Goal: Communication & Community: Ask a question

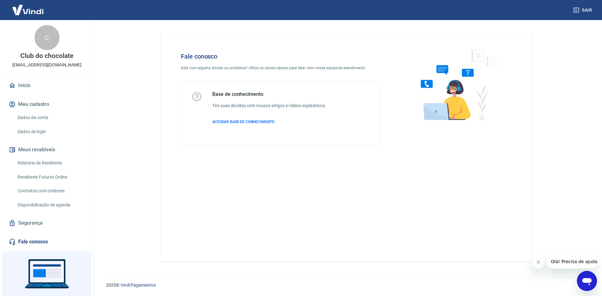
click at [585, 282] on icon "Abrir janela de mensagens" at bounding box center [586, 282] width 9 height 8
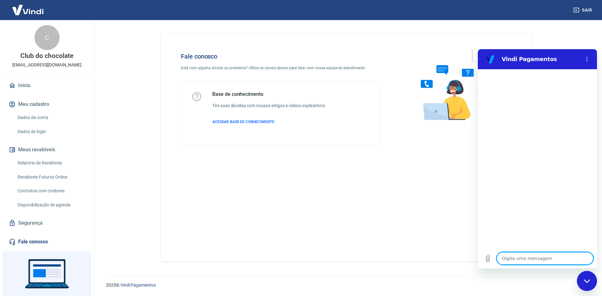
click at [530, 259] on textarea at bounding box center [544, 258] width 97 height 13
type textarea "o"
type textarea "x"
type textarea "ol"
type textarea "x"
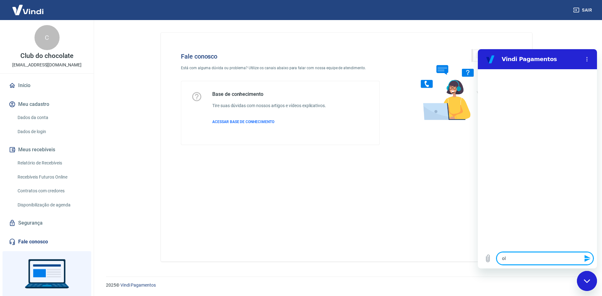
type textarea "olá"
type textarea "x"
type textarea "f"
type textarea "x"
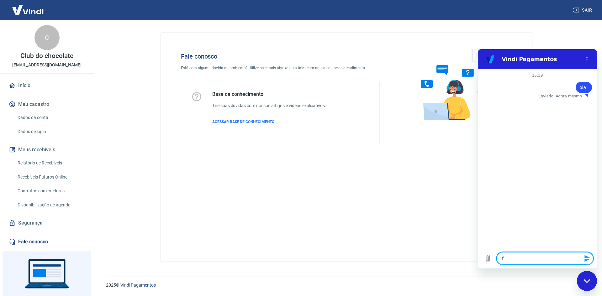
type textarea "fa"
type textarea "x"
type textarea "fal"
type textarea "x"
type textarea "fala"
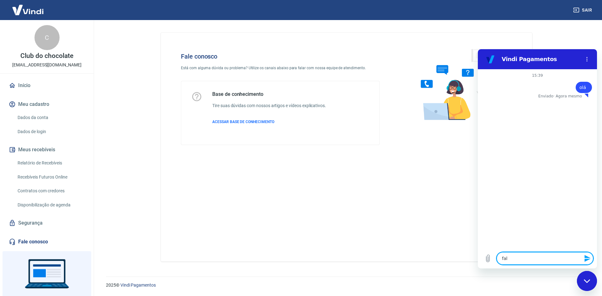
type textarea "x"
type textarea "falar"
type textarea "x"
type textarea "falar"
type textarea "x"
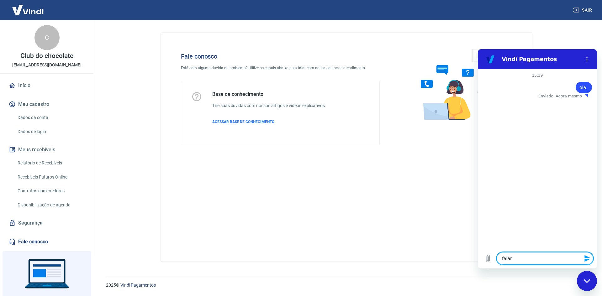
type textarea "falar c"
type textarea "x"
type textarea "falar co"
type textarea "x"
type textarea "falar com"
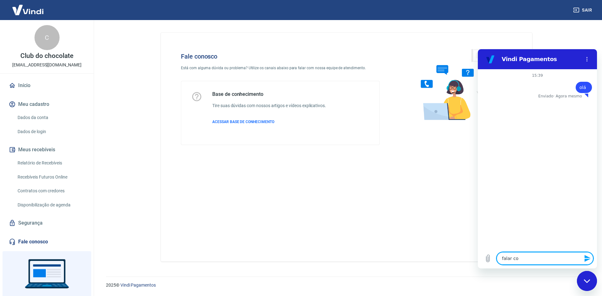
type textarea "x"
type textarea "falar com"
type textarea "x"
type textarea "falar com u"
type textarea "x"
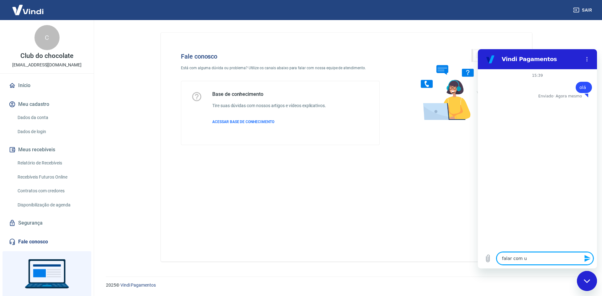
type textarea "falar com um"
type textarea "x"
type textarea "falar com um"
type textarea "x"
type textarea "falar com um a"
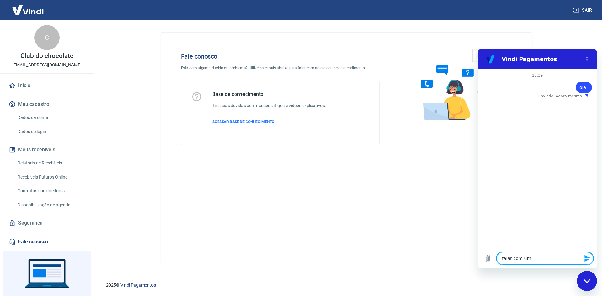
type textarea "x"
type textarea "falar com um at"
type textarea "x"
type textarea "falar com um ate"
type textarea "x"
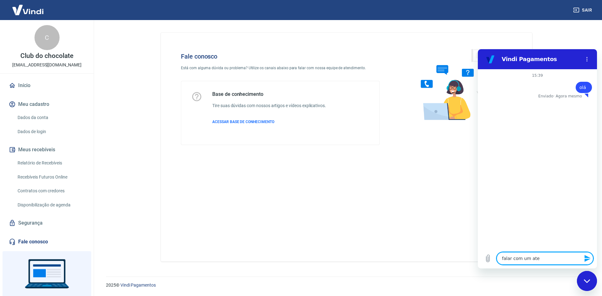
type textarea "falar com um aten"
type textarea "x"
type textarea "falar com um atend"
type textarea "x"
type textarea "falar com um atende"
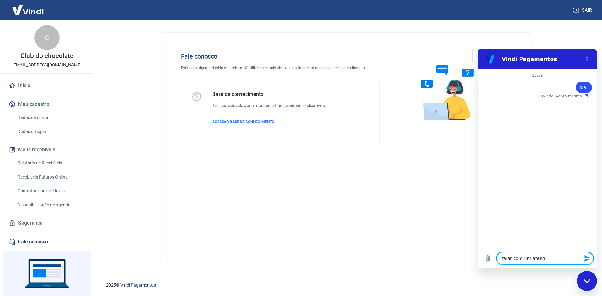
type textarea "x"
type textarea "falar com um atenden"
type textarea "x"
type textarea "falar com um atendent"
type textarea "x"
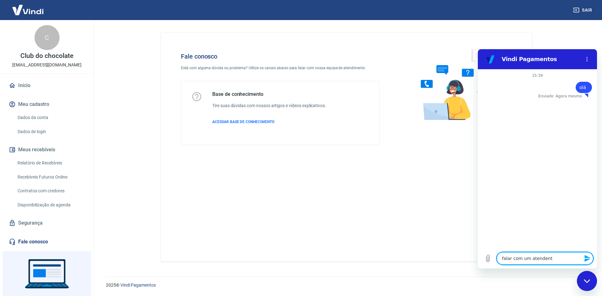
type textarea "falar com um atendente"
type textarea "x"
type textarea "falar com um atendente"
type textarea "x"
type textarea "falar com um atendente"
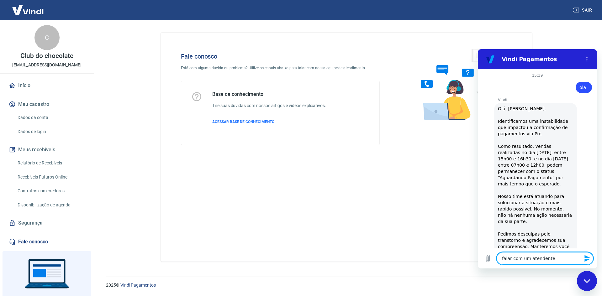
type textarea "x"
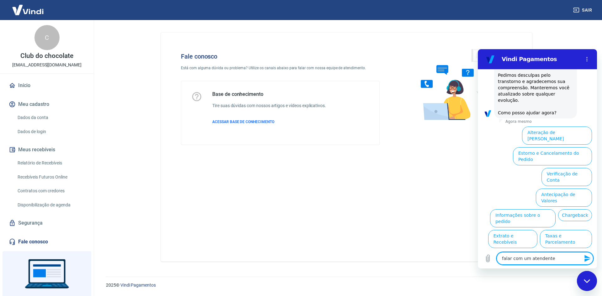
scroll to position [159, 0]
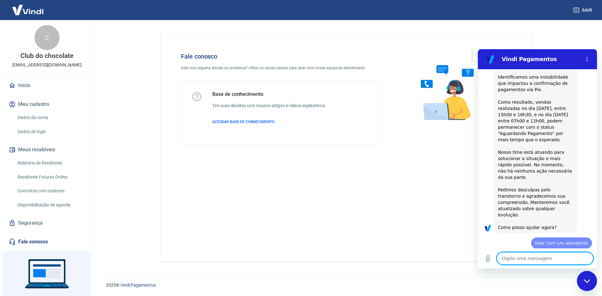
type textarea "x"
type textarea "b"
type textarea "x"
type textarea "bo"
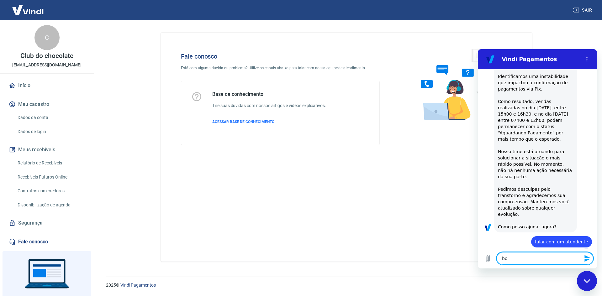
type textarea "x"
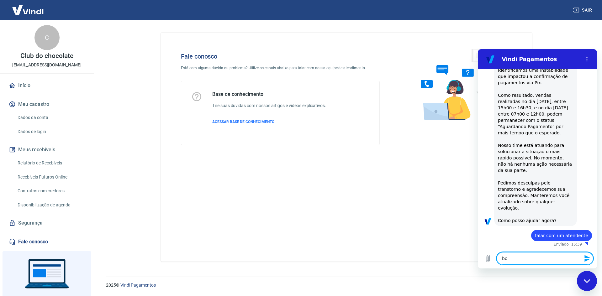
type textarea "boa"
type textarea "x"
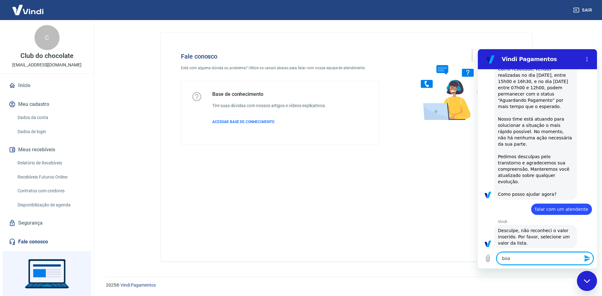
type textarea "boa"
type textarea "x"
type textarea "boa t"
type textarea "x"
type textarea "boa ta"
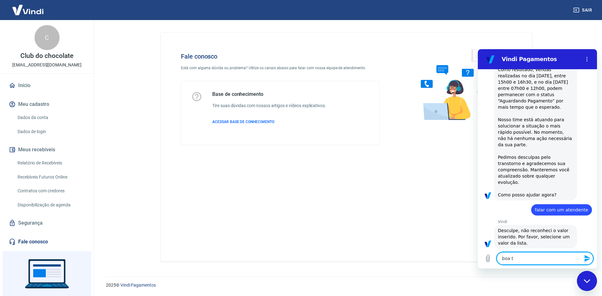
type textarea "x"
type textarea "boa tar"
type textarea "x"
type textarea "boa tard"
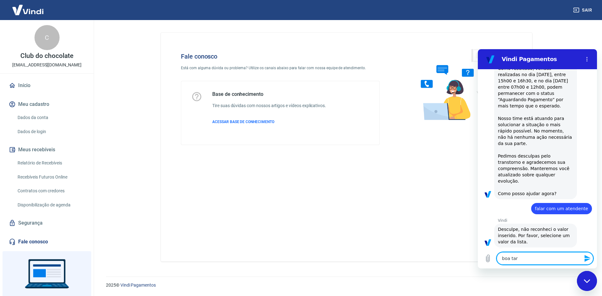
type textarea "x"
type textarea "boa tarde"
type textarea "x"
type textarea "boa tarde,"
type textarea "x"
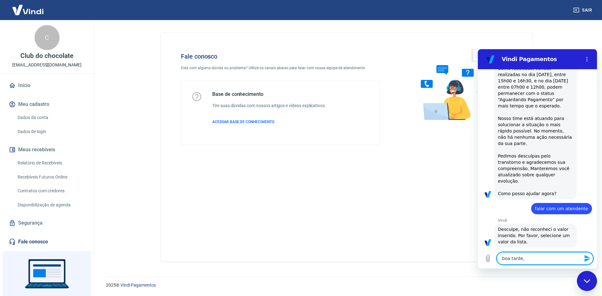
type textarea "boa tarde,"
type textarea "x"
type textarea "boa tarde, t"
type textarea "x"
type textarea "boa tarde, tu"
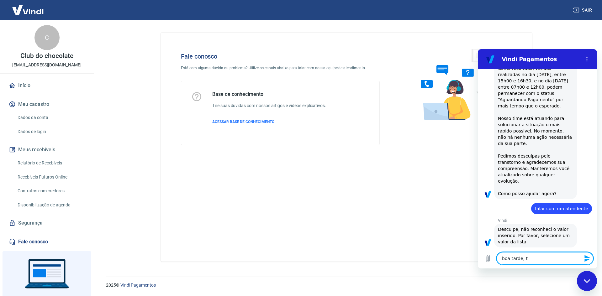
type textarea "x"
type textarea "boa tarde, tud"
type textarea "x"
type textarea "boa tarde, tud"
type textarea "x"
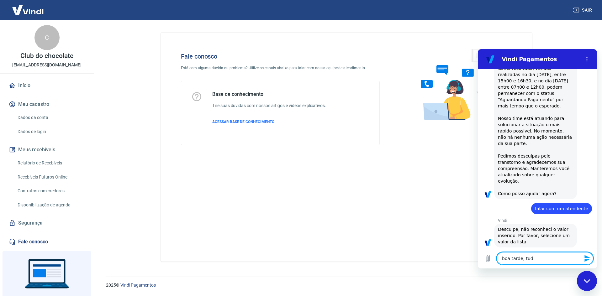
type textarea "boa tarde, tud"
type textarea "x"
drag, startPoint x: 506, startPoint y: 259, endPoint x: 935, endPoint y: 300, distance: 430.9
click html "Vindi Pagamentos 15:39 diz: olá Enviado · 15:39 Vindi Vindi diz: Olá, Victor Di…"
type textarea "x"
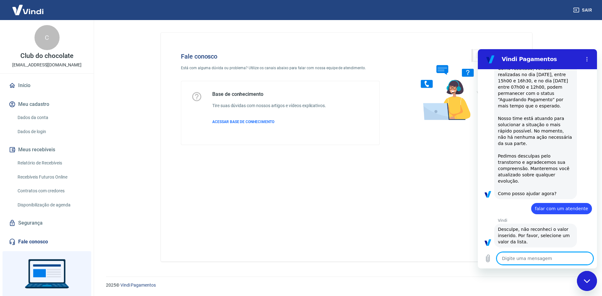
type textarea "g"
type textarea "x"
type textarea "go"
type textarea "x"
type textarea "gos"
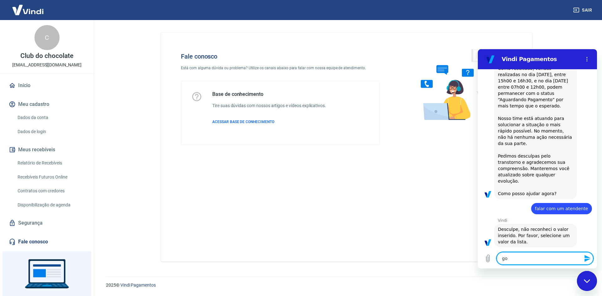
type textarea "x"
type textarea "gost"
type textarea "x"
type textarea "gosta"
type textarea "x"
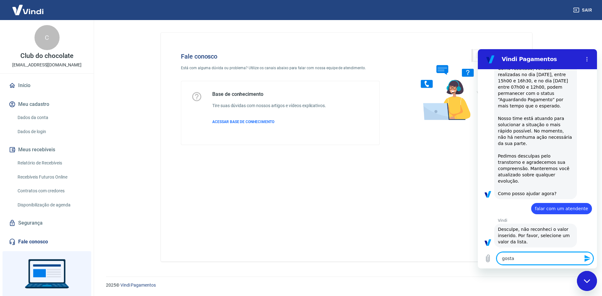
type textarea "gostar"
type textarea "x"
type textarea "gostari"
type textarea "x"
type textarea "gostaria"
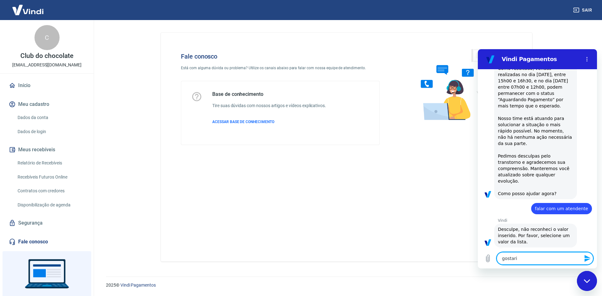
type textarea "x"
type textarea "gostaria"
type textarea "x"
type textarea "gostaria d"
type textarea "x"
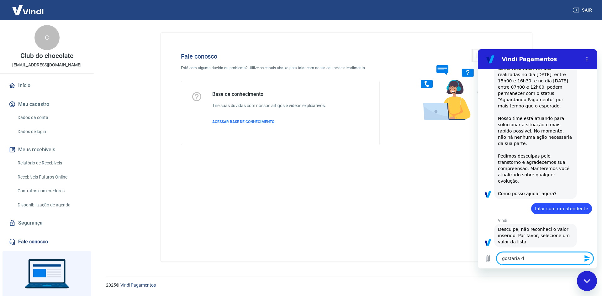
type textarea "gostaria de"
type textarea "x"
type textarea "gostaria de"
type textarea "x"
type textarea "gostaria de f"
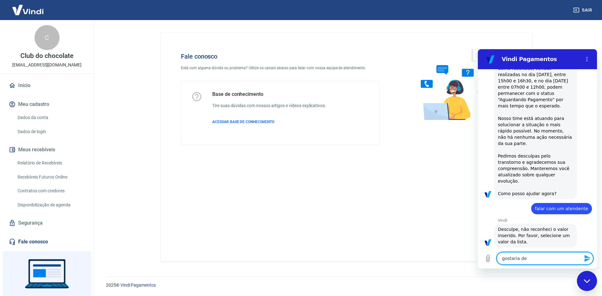
type textarea "x"
type textarea "gostaria de fa"
type textarea "x"
type textarea "gostaria de fal"
type textarea "x"
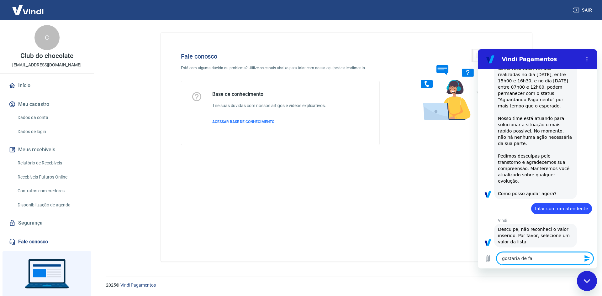
type textarea "gostaria de fala"
type textarea "x"
type textarea "gostaria de falar"
type textarea "x"
type textarea "gostaria de falar"
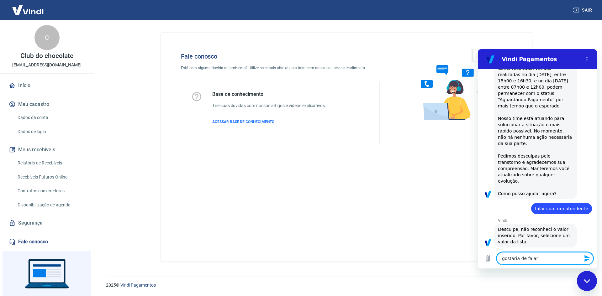
type textarea "x"
type textarea "gostaria de falar c"
type textarea "x"
type textarea "gostaria de falar co"
type textarea "x"
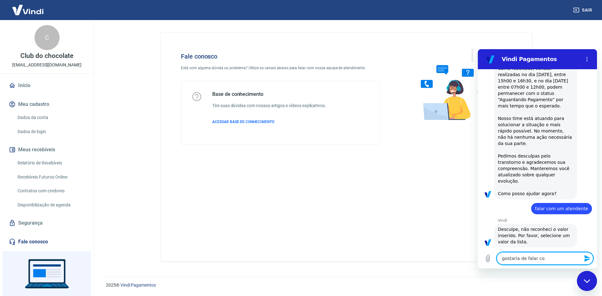
type textarea "gostaria de falar com"
type textarea "x"
type textarea "gostaria de falar com"
type textarea "x"
type textarea "gostaria de falar com u"
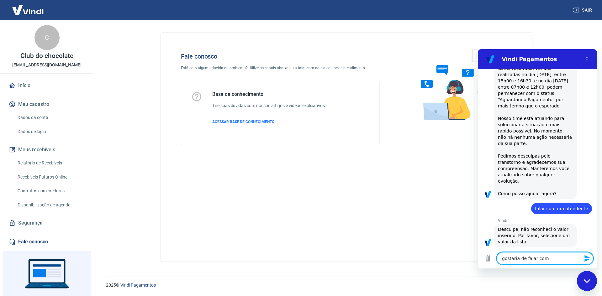
type textarea "x"
type textarea "gostaria de falar com um"
type textarea "x"
type textarea "gostaria de falar com um"
type textarea "x"
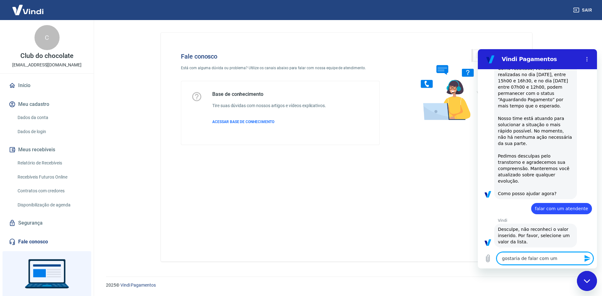
type textarea "gostaria de falar com um a"
type textarea "x"
type textarea "gostaria de falar com um at"
type textarea "x"
type textarea "gostaria de falar com um ate"
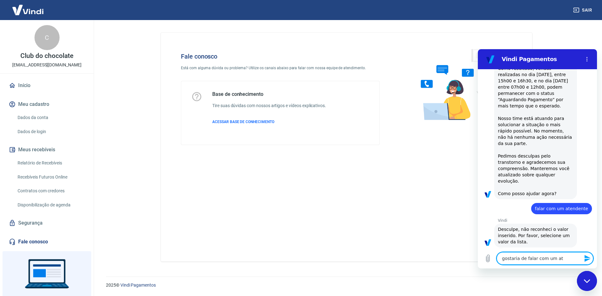
type textarea "x"
type textarea "gostaria de falar com um aten"
type textarea "x"
type textarea "gostaria de falar com um atend"
type textarea "x"
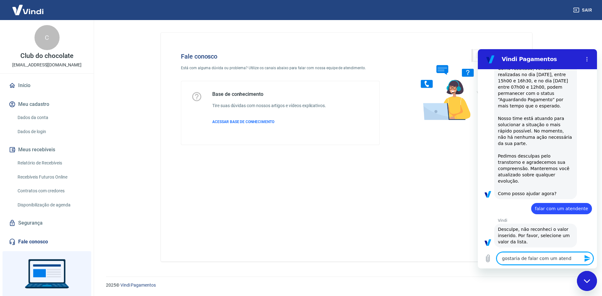
type textarea "gostaria de falar com um atende"
type textarea "x"
type textarea "gostaria de falar com um atenden"
type textarea "x"
type textarea "gostaria de falar com um atendent"
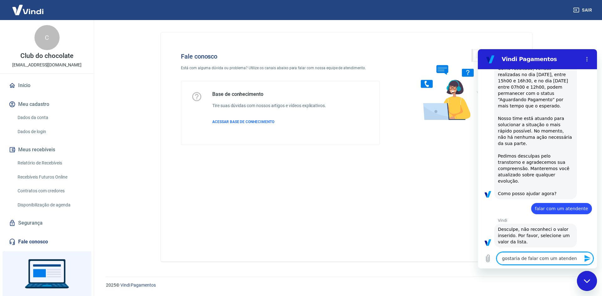
type textarea "x"
type textarea "gostaria de falar com um atendente"
type textarea "x"
type textarea "gostaria de falar com um atendente"
type textarea "x"
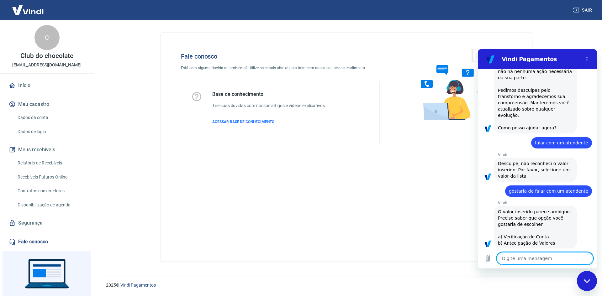
scroll to position [144, 0]
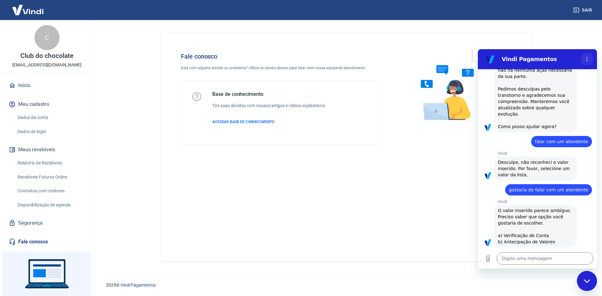
click at [588, 61] on icon "Menu de opções" at bounding box center [586, 59] width 5 height 5
click at [580, 280] on div "Fechar janela de mensagens" at bounding box center [586, 281] width 19 height 19
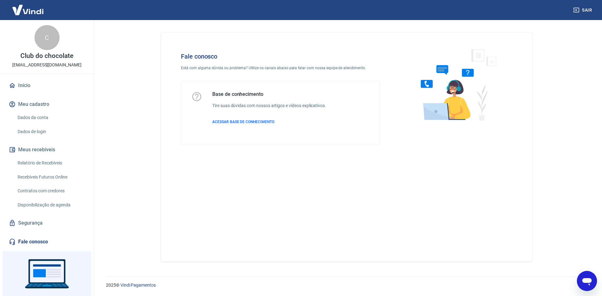
click at [588, 283] on icon "Abrir janela de mensagens" at bounding box center [586, 280] width 11 height 11
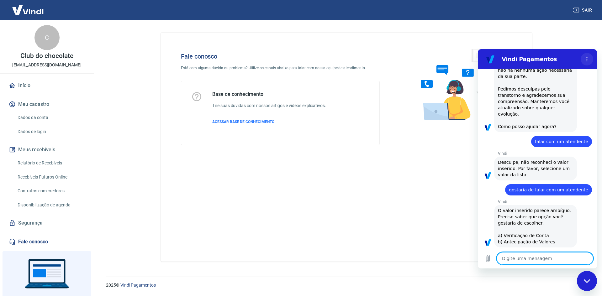
click at [583, 58] on button "Menu de opções" at bounding box center [586, 59] width 13 height 13
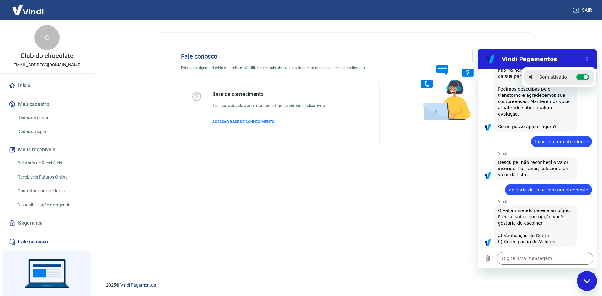
click at [577, 282] on div "Fechar janela de mensagens" at bounding box center [586, 281] width 19 height 19
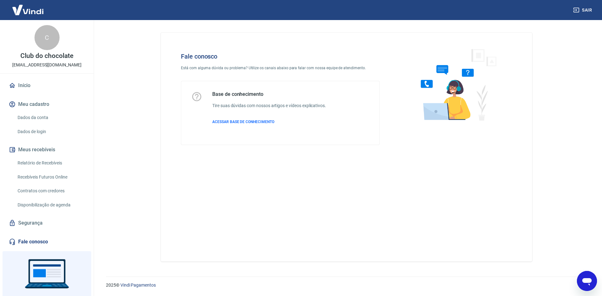
click at [585, 283] on button "Abrir janela de mensagens" at bounding box center [587, 281] width 20 height 20
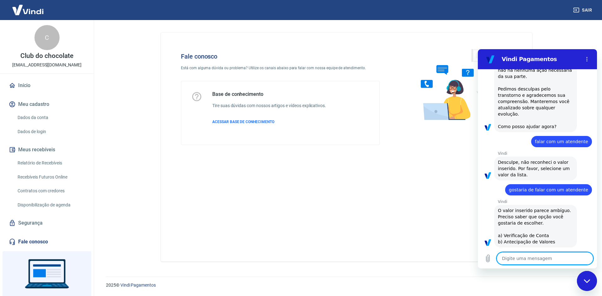
click at [240, 215] on div "Fale conosco Está com alguma dúvida ou problema? Utilize os canais abaixo para …" at bounding box center [346, 147] width 371 height 229
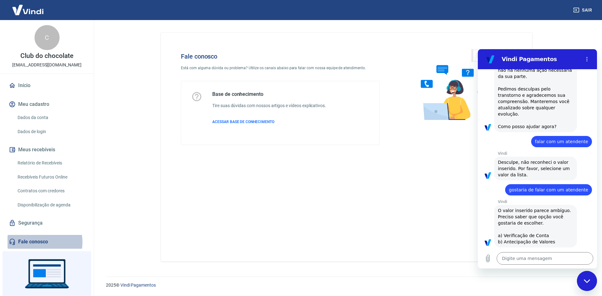
click at [35, 242] on link "Fale conosco" at bounding box center [47, 242] width 79 height 14
click at [590, 59] on button "Menu de opções" at bounding box center [586, 59] width 13 height 13
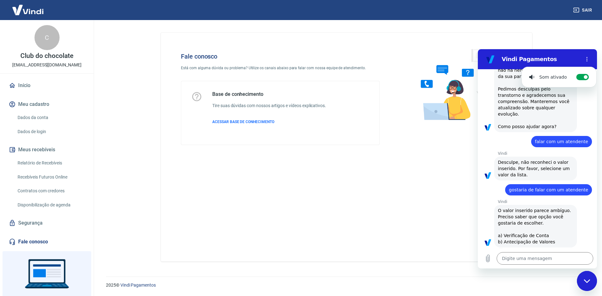
click at [537, 67] on ul "Som ativado Alternar notificações sonoras" at bounding box center [558, 77] width 75 height 21
click at [584, 280] on icon "Fechar janela de mensagens" at bounding box center [586, 280] width 6 height 3
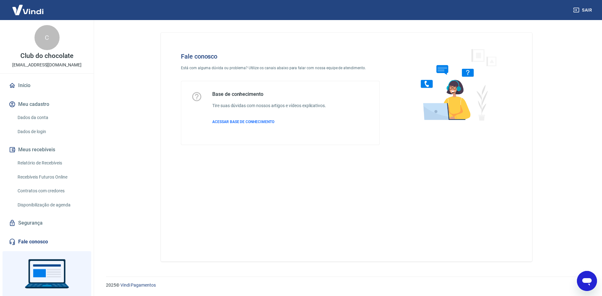
type textarea "x"
click at [592, 276] on icon "Abrir janela de mensagens" at bounding box center [586, 280] width 11 height 11
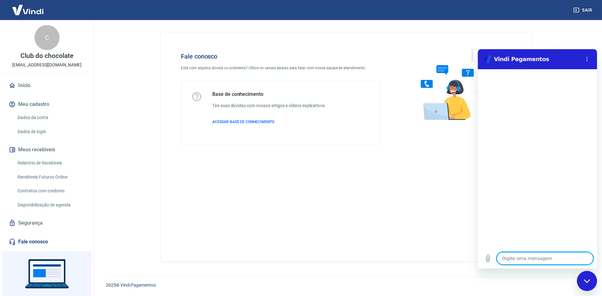
type textarea "f"
type textarea "x"
type textarea "fa"
type textarea "x"
type textarea "fal"
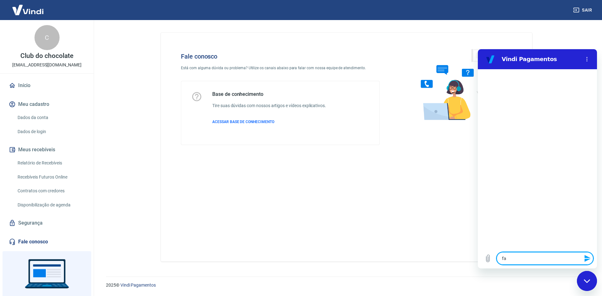
type textarea "x"
type textarea "fala"
type textarea "x"
type textarea "falar"
type textarea "x"
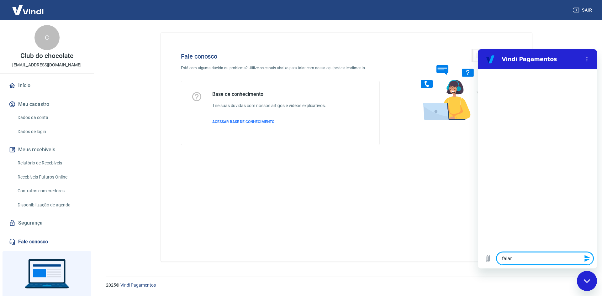
type textarea "falar"
type textarea "x"
type textarea "falar c"
type textarea "x"
type textarea "falar co"
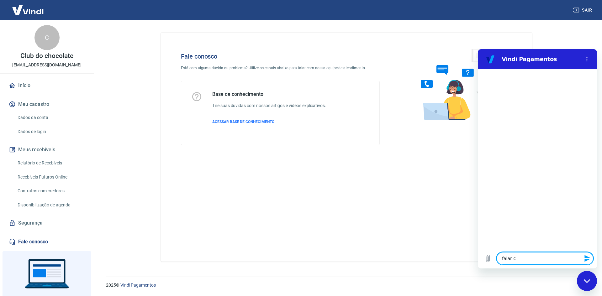
type textarea "x"
type textarea "falar com"
type textarea "x"
type textarea "falar com"
type textarea "x"
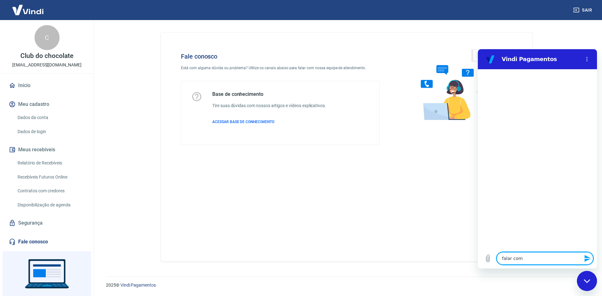
type textarea "falar com a"
type textarea "x"
type textarea "falar com at"
type textarea "x"
type textarea "falar com ate"
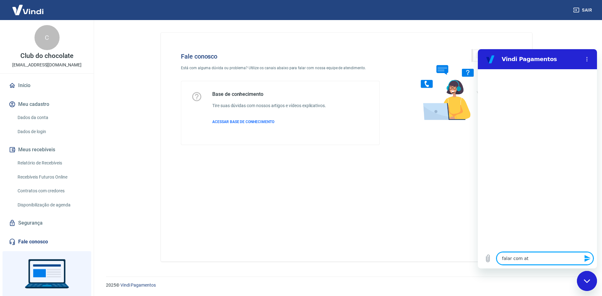
type textarea "x"
type textarea "falar com [GEOGRAPHIC_DATA]"
type textarea "x"
type textarea "falar com atend"
type textarea "x"
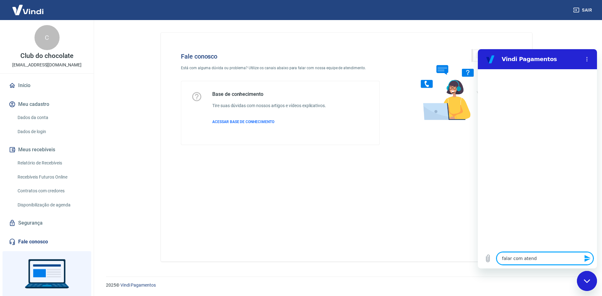
type textarea "falar com atende"
type textarea "x"
type textarea "falar com atenden"
type textarea "x"
type textarea "falar com atendent"
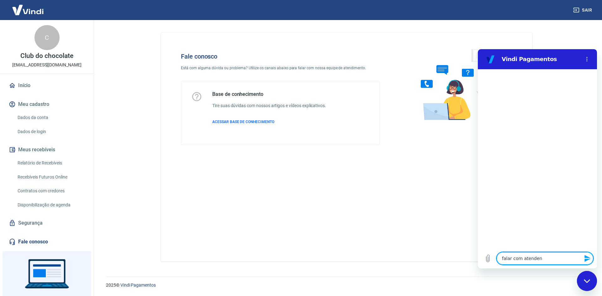
type textarea "x"
type textarea "falar com atendente"
type textarea "x"
type textarea "falar com atendente"
type textarea "x"
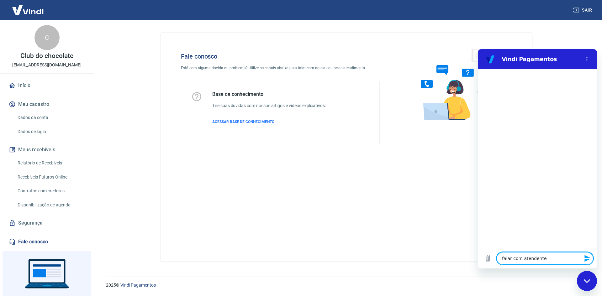
type textarea "falar com atendente ]"
type textarea "x"
type textarea "falar com atendente"
type textarea "x"
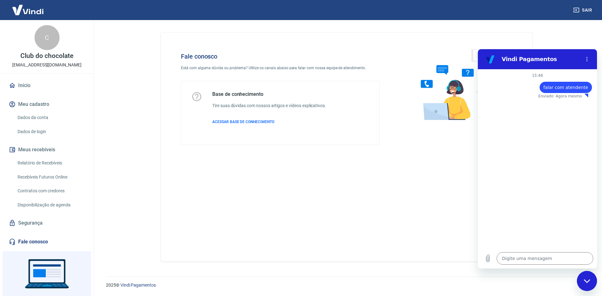
type textarea "x"
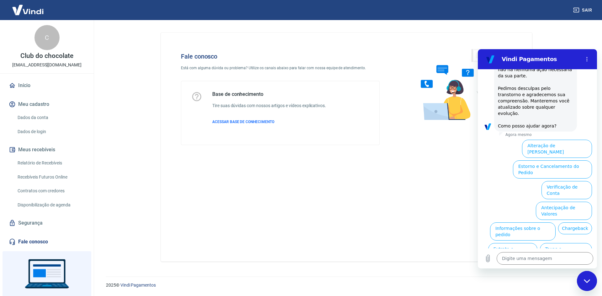
scroll to position [154, 0]
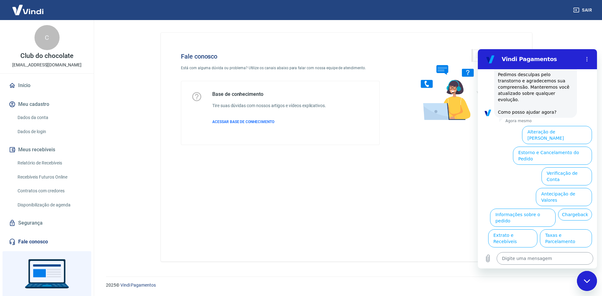
click at [560, 258] on textarea at bounding box center [544, 258] width 97 height 13
type textarea "f"
type textarea "x"
type textarea "fa"
type textarea "x"
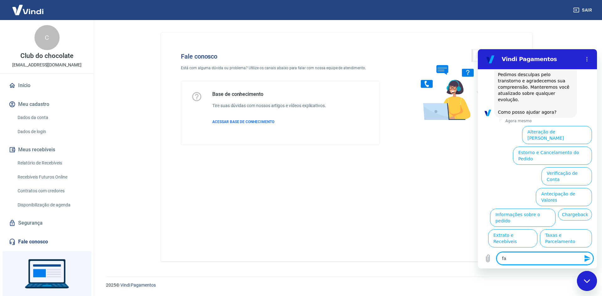
type textarea "fal"
type textarea "x"
type textarea "fala"
type textarea "x"
type textarea "falar"
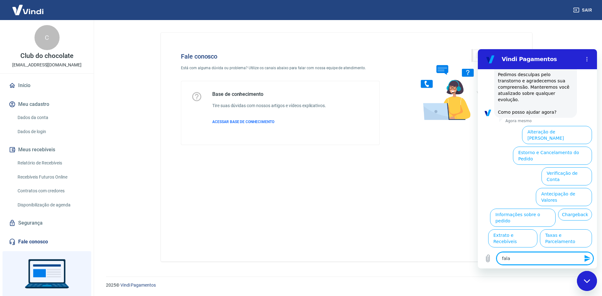
type textarea "x"
type textarea "falar"
type textarea "x"
type textarea "falar c"
type textarea "x"
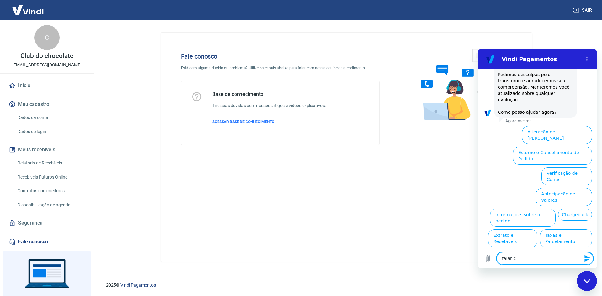
type textarea "falar co"
type textarea "x"
type textarea "falar com"
type textarea "x"
type textarea "falar com"
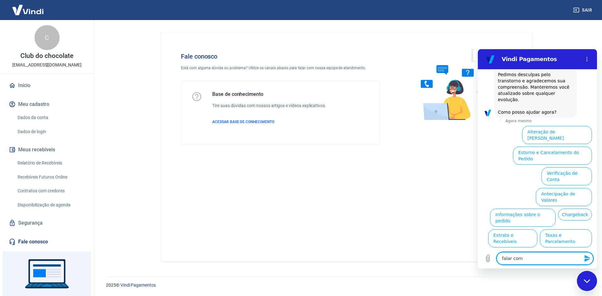
type textarea "x"
type textarea "falar com a"
type textarea "x"
type textarea "falar com at"
type textarea "x"
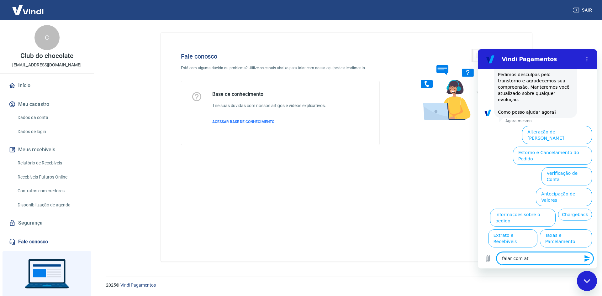
type textarea "falar com ate"
type textarea "x"
type textarea "falar com [GEOGRAPHIC_DATA]"
type textarea "x"
type textarea "falar com atend"
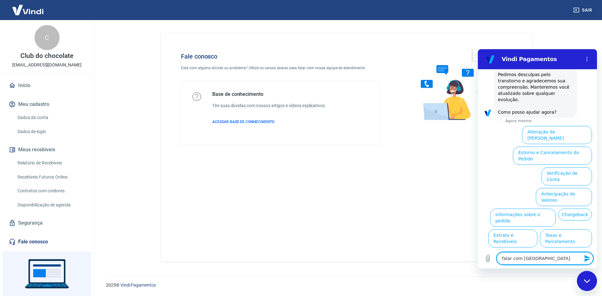
type textarea "x"
type textarea "falar com atende"
type textarea "x"
type textarea "falar com atenden"
type textarea "x"
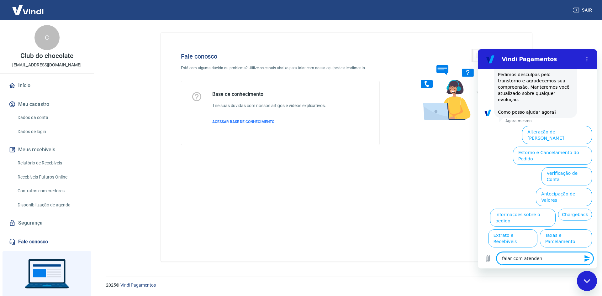
type textarea "falar com atendent"
type textarea "x"
type textarea "falar com atendente"
type textarea "x"
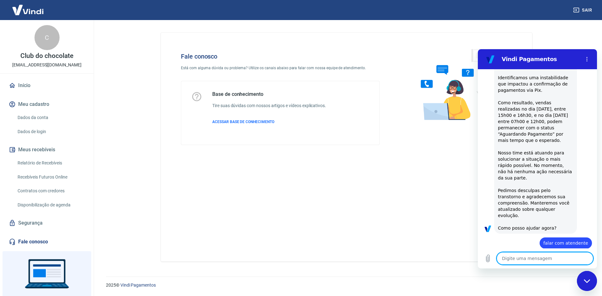
scroll to position [39, 0]
type textarea "x"
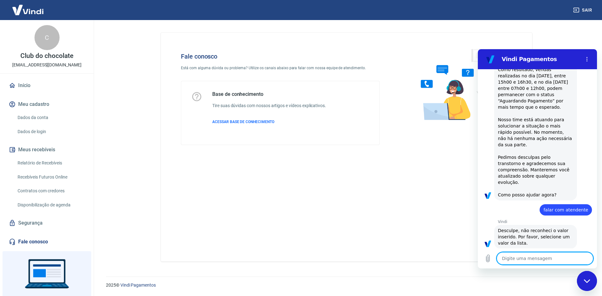
scroll to position [72, 0]
type textarea "f"
type textarea "x"
type textarea "fa"
type textarea "x"
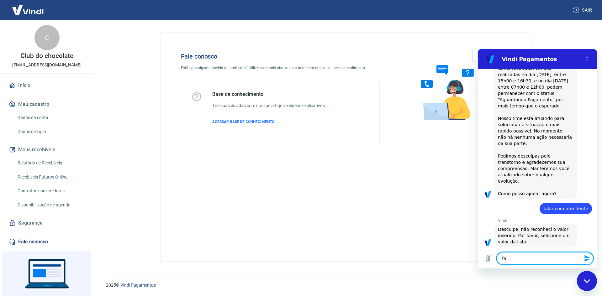
type textarea "fal"
type textarea "x"
type textarea "fala"
type textarea "x"
type textarea "falar"
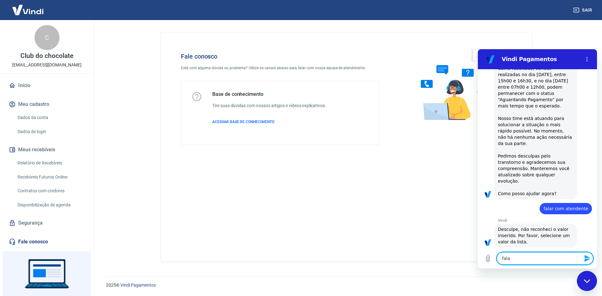
type textarea "x"
type textarea "falar"
type textarea "x"
type textarea "falar c"
type textarea "x"
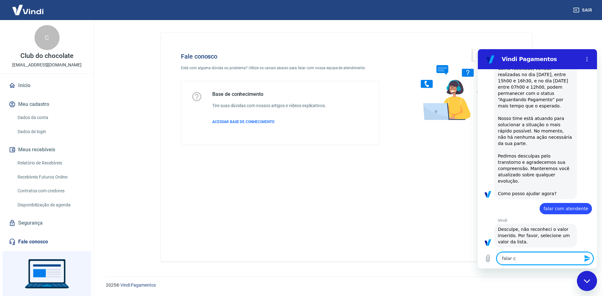
type textarea "falar co"
type textarea "x"
type textarea "falar com"
type textarea "x"
type textarea "falar com"
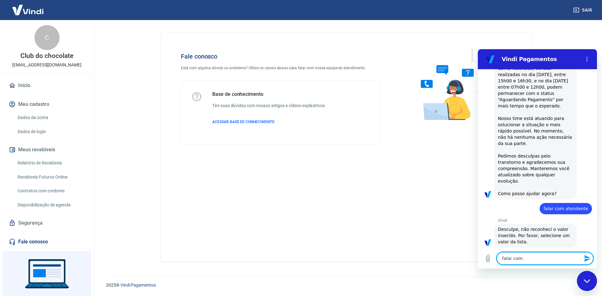
type textarea "x"
type textarea "falar com a"
type textarea "x"
type textarea "falar com at"
type textarea "x"
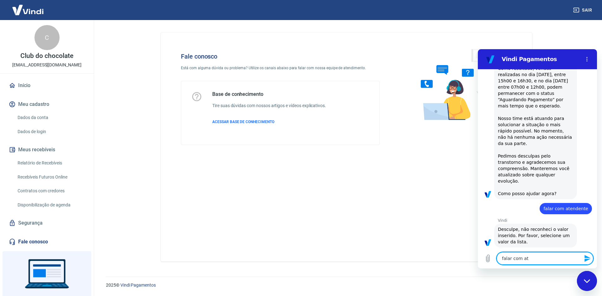
type textarea "falar com ate"
type textarea "x"
type textarea "falar com [GEOGRAPHIC_DATA]"
type textarea "x"
type textarea "falar com atend"
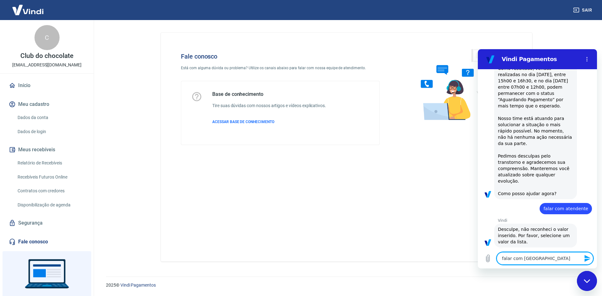
type textarea "x"
type textarea "falar com atendn"
type textarea "x"
type textarea "falar com atend"
type textarea "x"
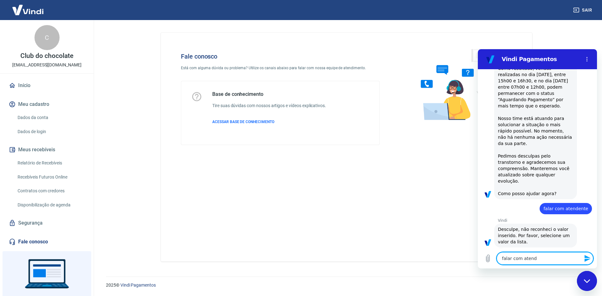
type textarea "falar com [GEOGRAPHIC_DATA]"
type textarea "x"
type textarea "falar com atend"
type textarea "x"
type textarea "falar com atende"
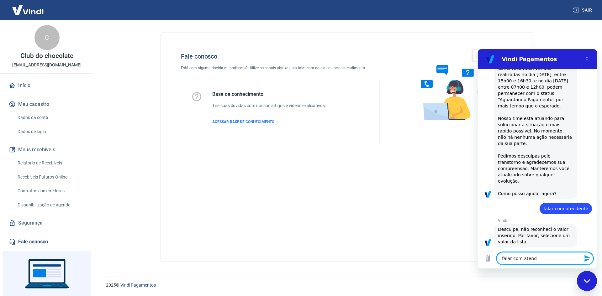
type textarea "x"
type textarea "falar com atenden"
type textarea "x"
type textarea "falar com atendent"
type textarea "x"
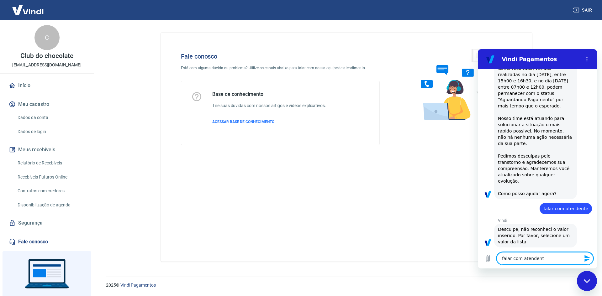
type textarea "falar com atendente"
type textarea "x"
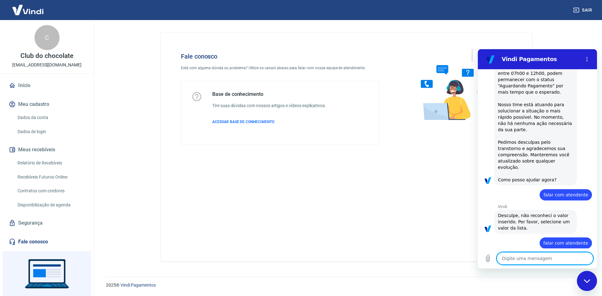
scroll to position [87, 0]
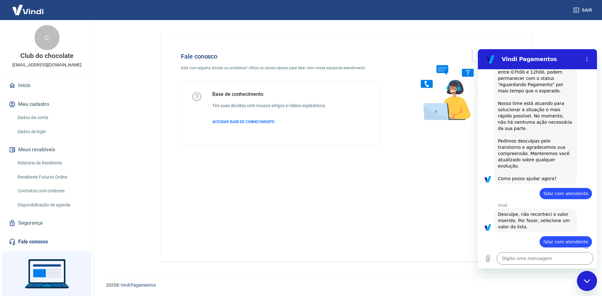
click at [571, 239] on span "falar com atendente" at bounding box center [565, 241] width 45 height 5
copy span "falar com atendente"
type textarea "x"
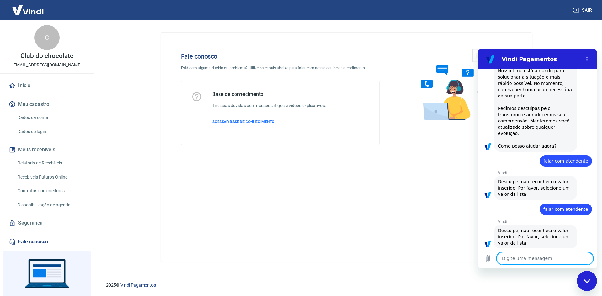
click at [542, 259] on textarea at bounding box center [544, 258] width 97 height 13
paste textarea "falar com atendente"
type textarea "falar com atendente"
type textarea "x"
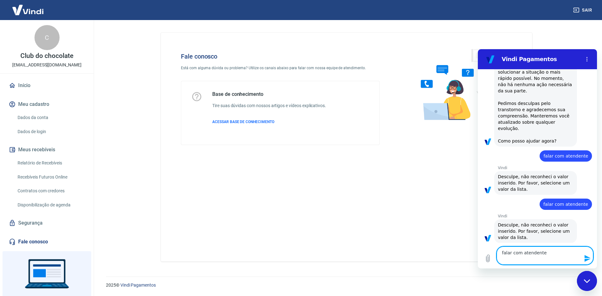
scroll to position [126, 0]
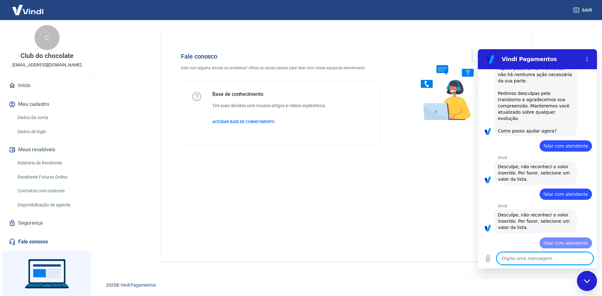
type textarea "x"
paste textarea "falar com atendente"
type textarea "falar com atendente"
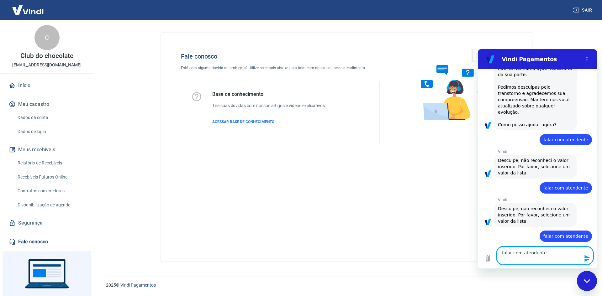
type textarea "x"
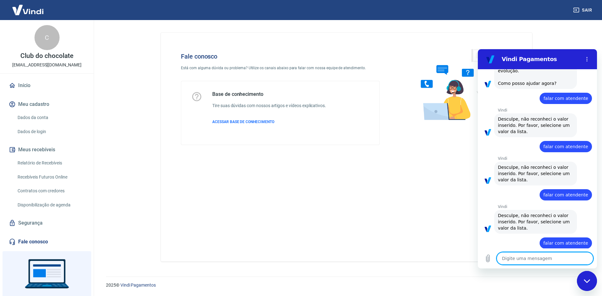
scroll to position [184, 0]
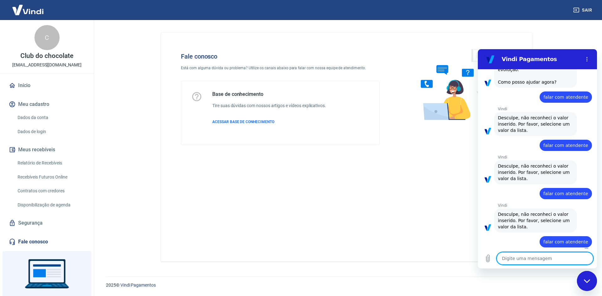
click at [535, 256] on textarea at bounding box center [544, 258] width 97 height 13
type textarea "x"
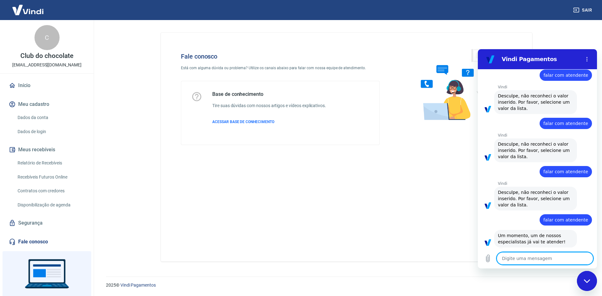
paste textarea "falar com atendente"
type textarea "falar com atendente"
type textarea "x"
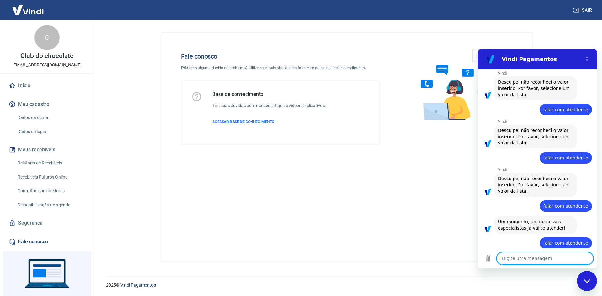
scroll to position [221, 0]
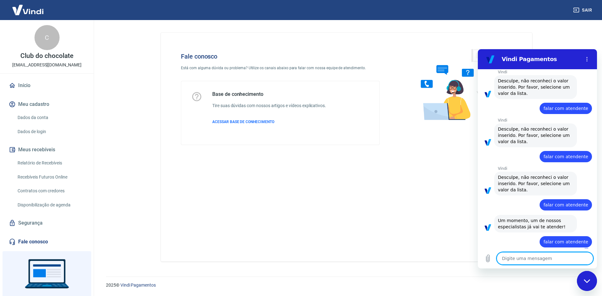
type textarea "x"
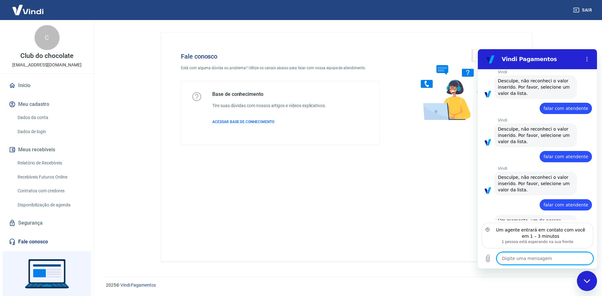
scroll to position [249, 0]
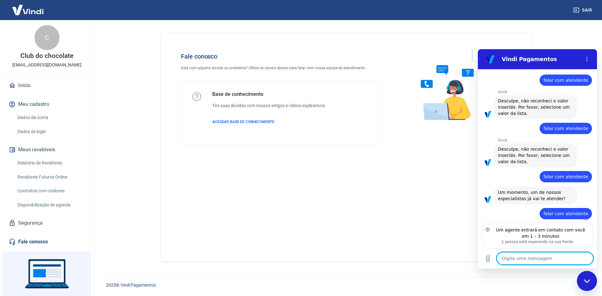
click at [569, 257] on textarea at bounding box center [544, 258] width 97 height 13
type textarea "b"
type textarea "x"
type textarea "bo"
type textarea "x"
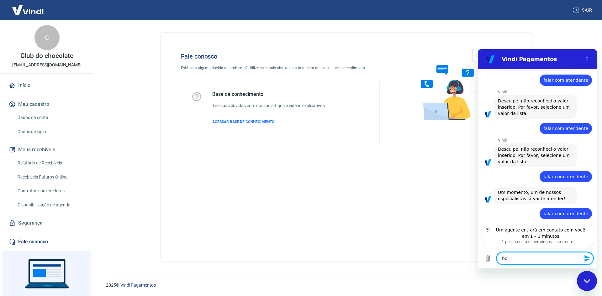
type textarea "boa"
type textarea "x"
type textarea "boa"
type textarea "x"
type textarea "boa t"
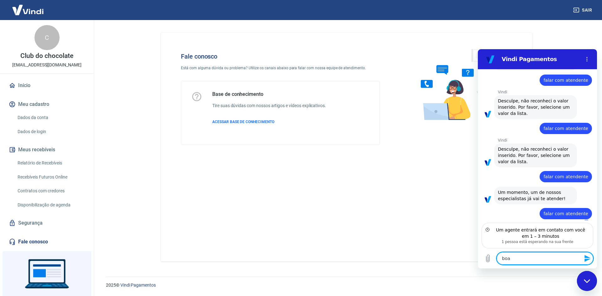
type textarea "x"
type textarea "boa ta"
type textarea "x"
type textarea "boa tar"
type textarea "x"
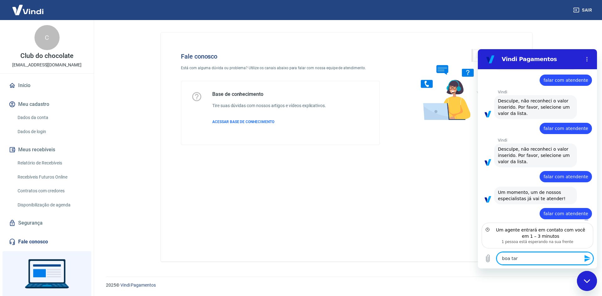
type textarea "boa tard"
type textarea "x"
type textarea "boa tarde"
type textarea "x"
type textarea "boa tarde,"
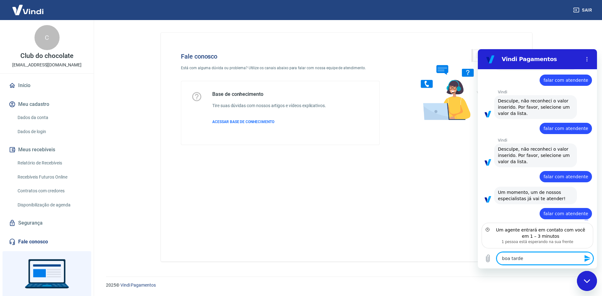
type textarea "x"
type textarea "boa tarde,"
type textarea "x"
type textarea "boa tarde, t"
type textarea "x"
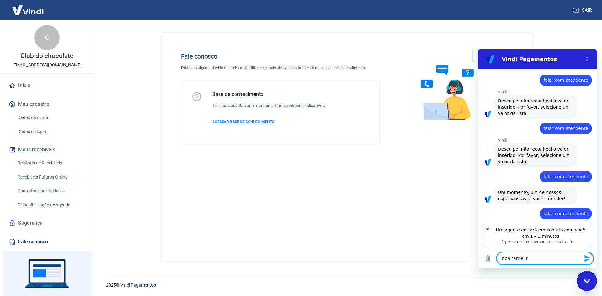
type textarea "boa tarde, tu"
type textarea "x"
type textarea "boa tarde, tud"
type textarea "x"
type textarea "boa tarde, tudo"
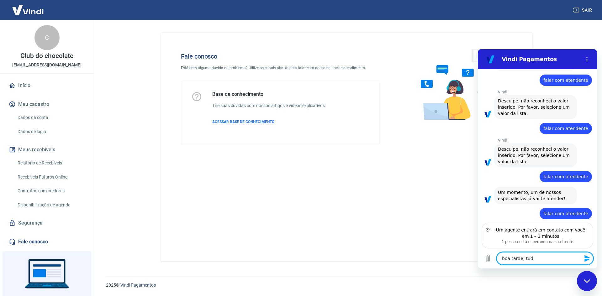
type textarea "x"
type textarea "boa tarde, tudo"
type textarea "x"
type textarea "boa tarde, tudo b"
type textarea "x"
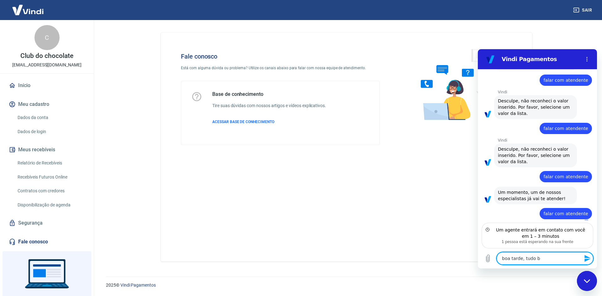
type textarea "boa tarde, tudo be"
type textarea "x"
type textarea "boa tarde, tudo bem"
type textarea "x"
type textarea "boa tarde, tudo bem?"
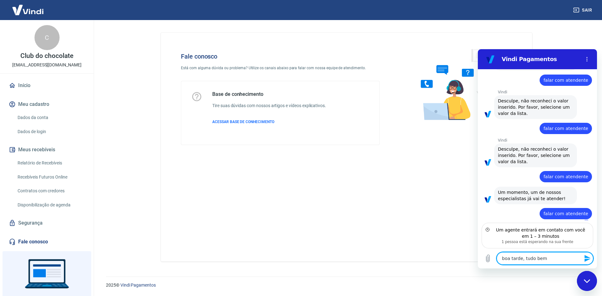
type textarea "x"
type textarea "boa tarde, tudo bem?"
type textarea "x"
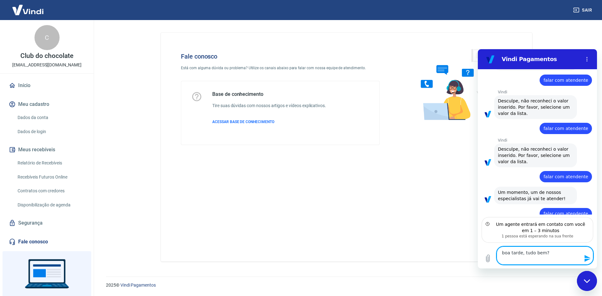
type textarea "boa tarde, tudo bem? m"
type textarea "x"
type textarea "boa tarde, tudo bem? me"
type textarea "x"
type textarea "boa tarde, tudo bem? meu"
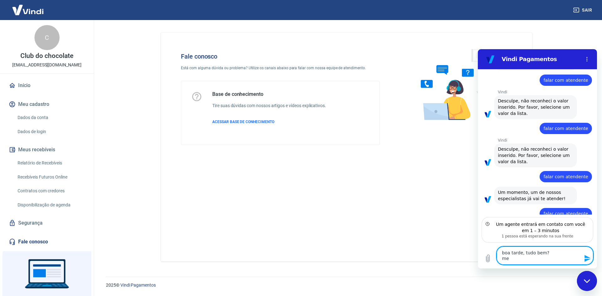
type textarea "x"
type textarea "boa tarde, tudo bem? meu"
type textarea "x"
type textarea "boa tarde, tudo bem? meu n"
type textarea "x"
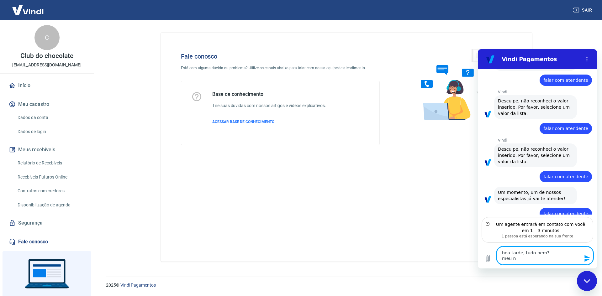
type textarea "boa tarde, tudo bem? meu no"
type textarea "x"
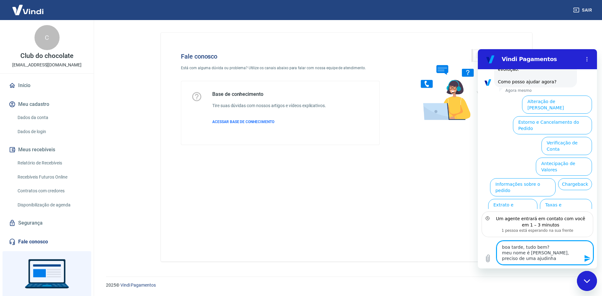
scroll to position [567, 0]
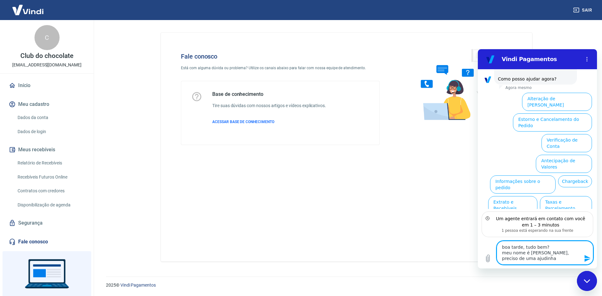
click at [546, 262] on textarea "boa tarde, tudo bem? meu nome é [PERSON_NAME], preciso de uma ajudinha" at bounding box center [544, 253] width 97 height 24
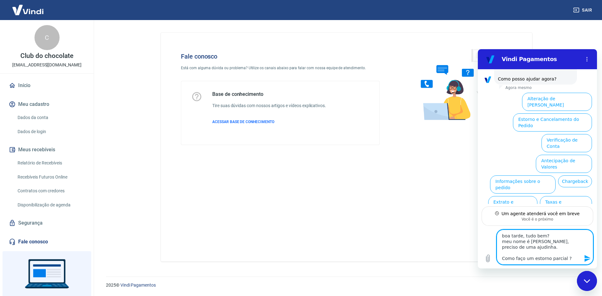
scroll to position [572, 0]
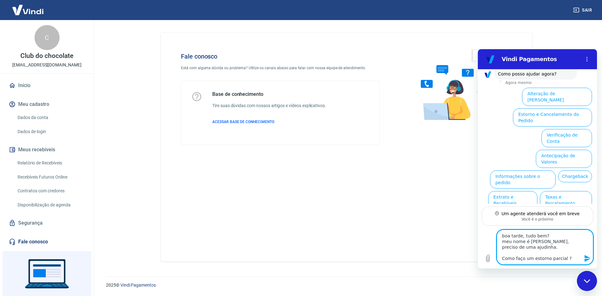
click at [530, 243] on textarea "boa tarde, tudo bem? meu nome é [PERSON_NAME], preciso de uma ajudinha. Como fa…" at bounding box center [544, 247] width 97 height 35
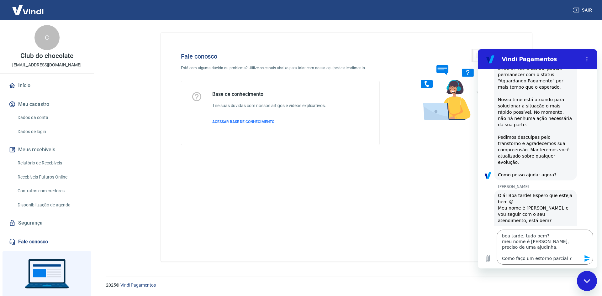
scroll to position [473, 0]
click at [573, 253] on textarea "boa tarde, tudo bem? meu nome é [PERSON_NAME], preciso de uma ajudinha. Como fa…" at bounding box center [544, 247] width 97 height 35
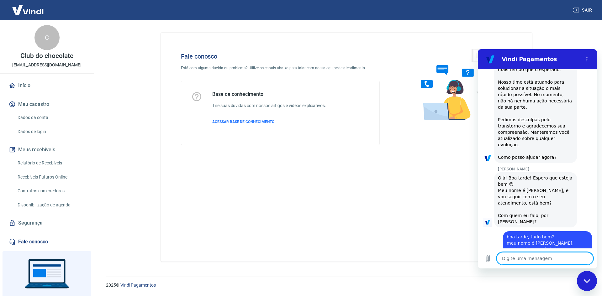
scroll to position [490, 0]
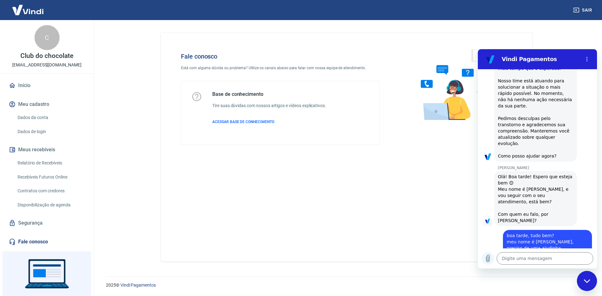
click at [489, 260] on icon "Carregar arquivo" at bounding box center [488, 259] width 8 height 8
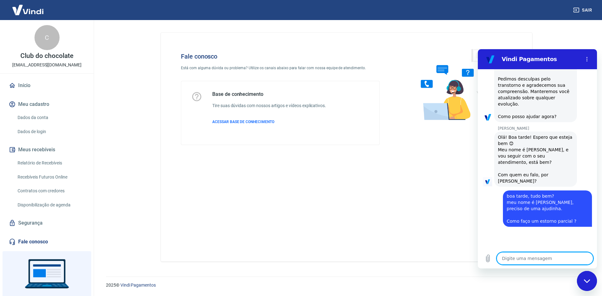
scroll to position [529, 0]
click at [542, 260] on textarea at bounding box center [544, 258] width 97 height 13
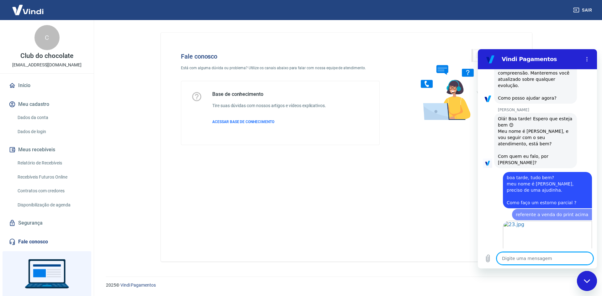
scroll to position [549, 0]
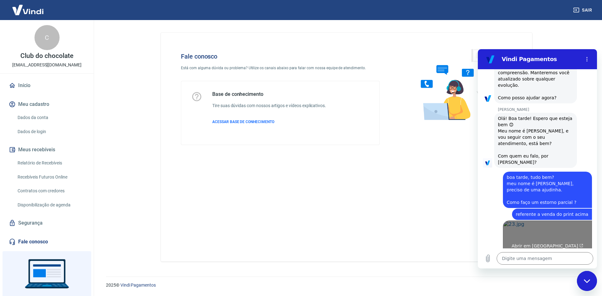
click at [536, 221] on link "Abrir em [GEOGRAPHIC_DATA]" at bounding box center [547, 244] width 89 height 46
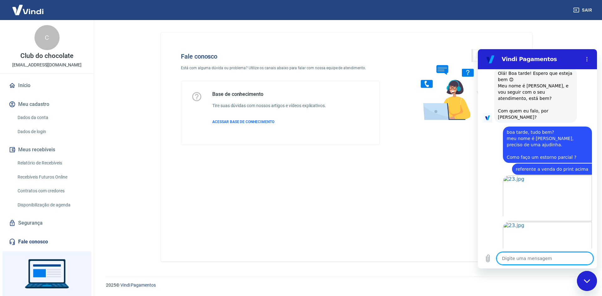
click at [553, 258] on textarea at bounding box center [544, 258] width 97 height 13
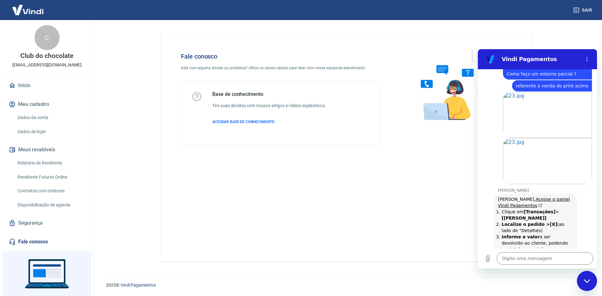
scroll to position [678, 0]
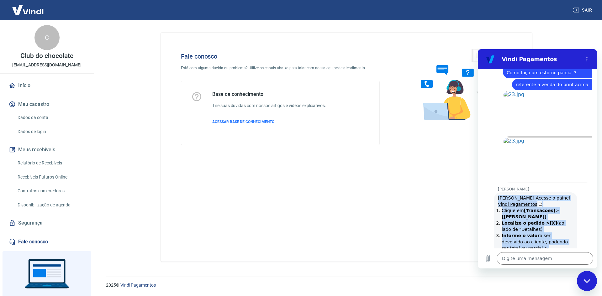
drag, startPoint x: 530, startPoint y: 235, endPoint x: 491, endPoint y: 161, distance: 83.5
click at [491, 161] on div "15:48 diz: falar com atendente Enviado · 15:48 diz: [PERSON_NAME], [PERSON_NAME…" at bounding box center [537, 158] width 119 height 179
copy div "[PERSON_NAME], [PERSON_NAME] o painel Vindi Pagamentos Clique em [Transações] >…"
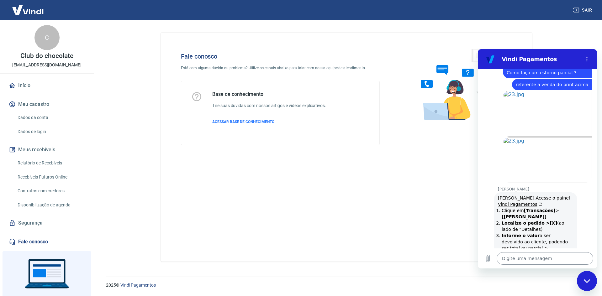
click at [527, 260] on textarea at bounding box center [544, 258] width 97 height 13
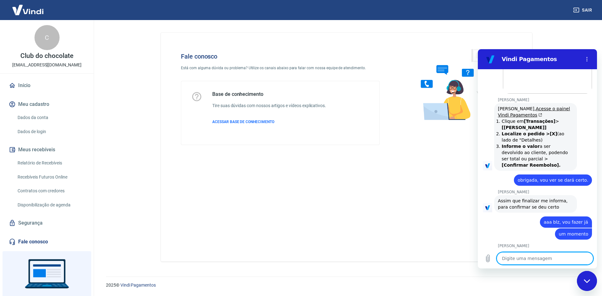
scroll to position [768, 0]
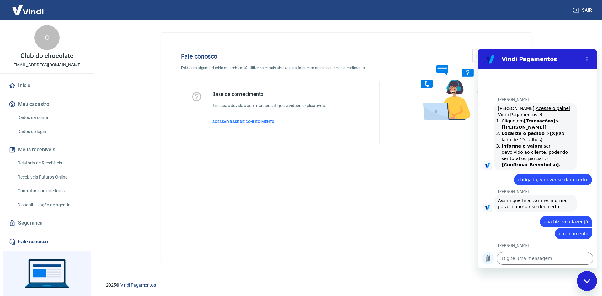
click at [488, 258] on icon "Carregar arquivo" at bounding box center [487, 258] width 3 height 7
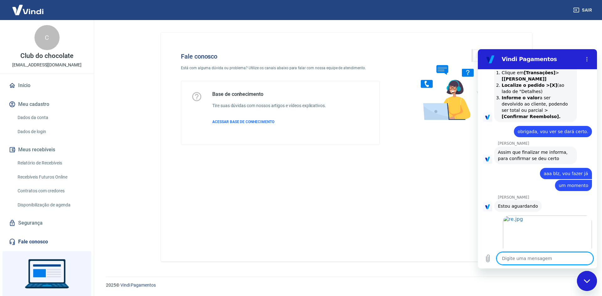
click at [529, 260] on textarea at bounding box center [544, 258] width 97 height 13
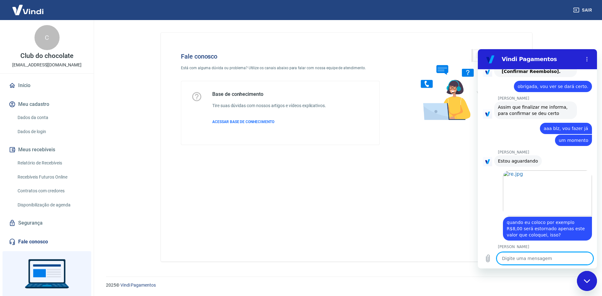
scroll to position [863, 0]
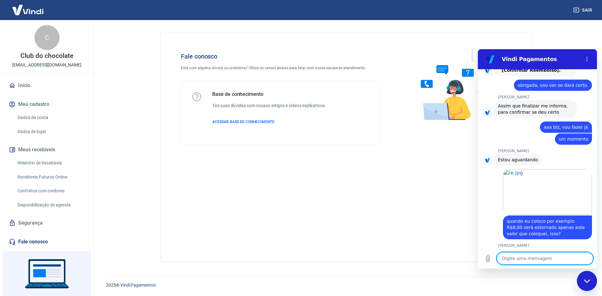
click at [518, 259] on textarea at bounding box center [544, 258] width 97 height 13
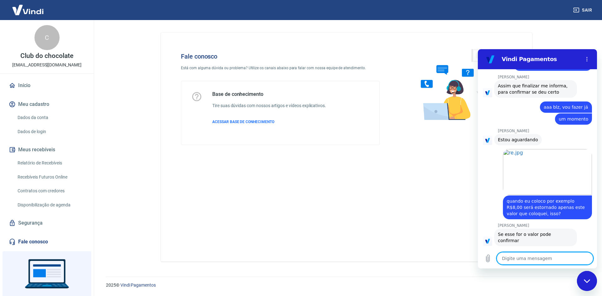
scroll to position [884, 0]
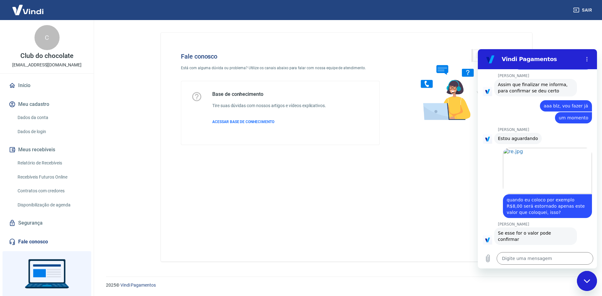
click at [481, 258] on div "Digite uma mensagem x" at bounding box center [537, 258] width 119 height 20
click at [486, 255] on icon "Carregar arquivo" at bounding box center [488, 259] width 8 height 8
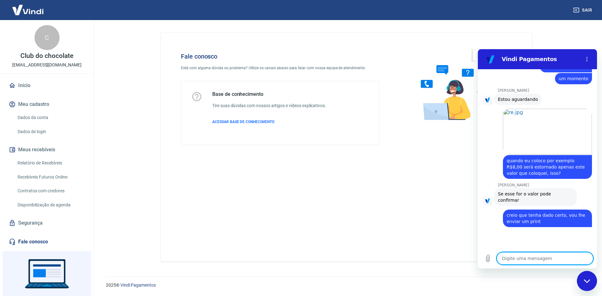
scroll to position [923, 0]
click at [536, 259] on textarea at bounding box center [544, 258] width 97 height 13
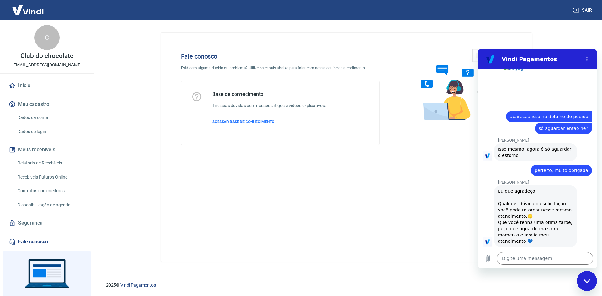
scroll to position [1102, 0]
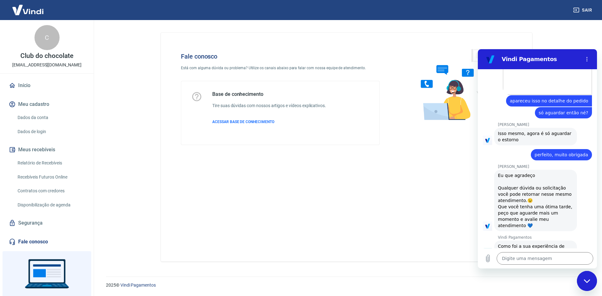
click at [548, 266] on button "Boa 👍" at bounding box center [548, 275] width 25 height 18
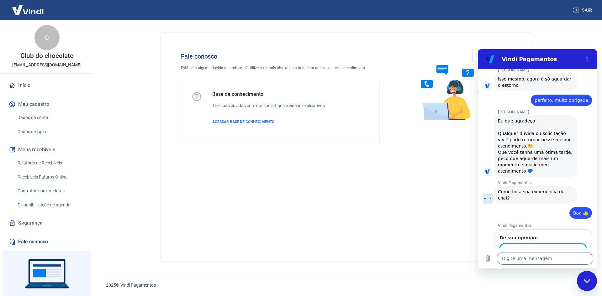
scroll to position [1156, 0]
click at [547, 243] on input "Dê sua opinião:" at bounding box center [542, 249] width 87 height 13
click at [567, 264] on span "Enviar" at bounding box center [574, 268] width 14 height 8
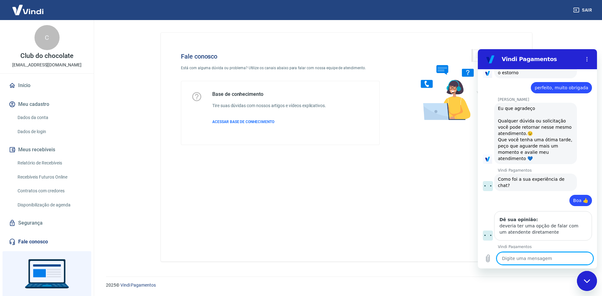
scroll to position [1170, 0]
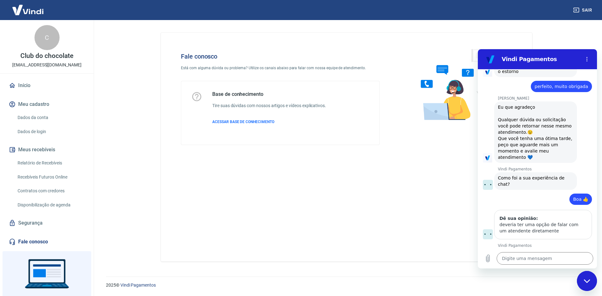
click at [430, 167] on div "Fale conosco Está com alguma dúvida ou problema? Utilize os canais abaixo para …" at bounding box center [346, 147] width 371 height 229
